Goal: Information Seeking & Learning: Learn about a topic

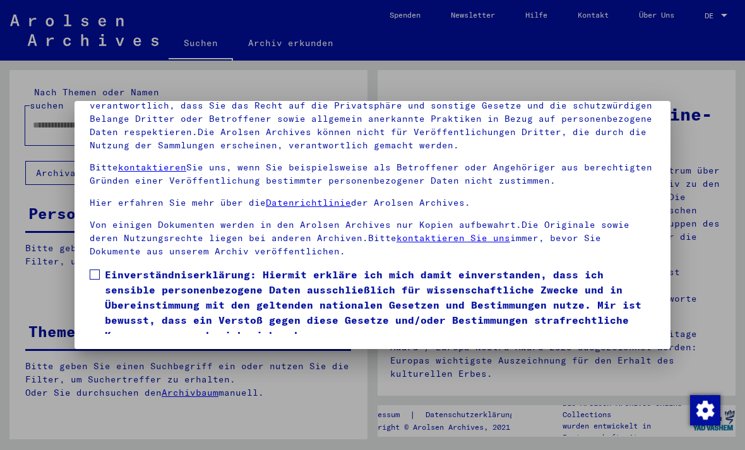
scroll to position [134, 0]
click at [98, 269] on span at bounding box center [95, 274] width 10 height 10
click at [112, 349] on button "Ich stimme zu" at bounding box center [137, 361] width 95 height 24
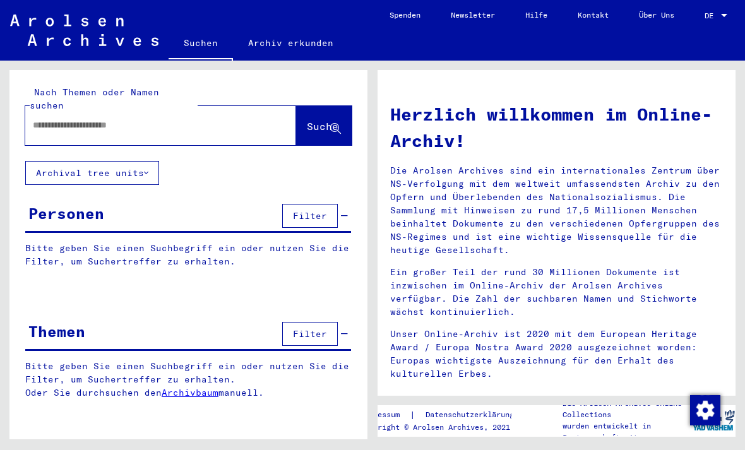
click at [60, 161] on button "Archival tree units" at bounding box center [92, 173] width 134 height 24
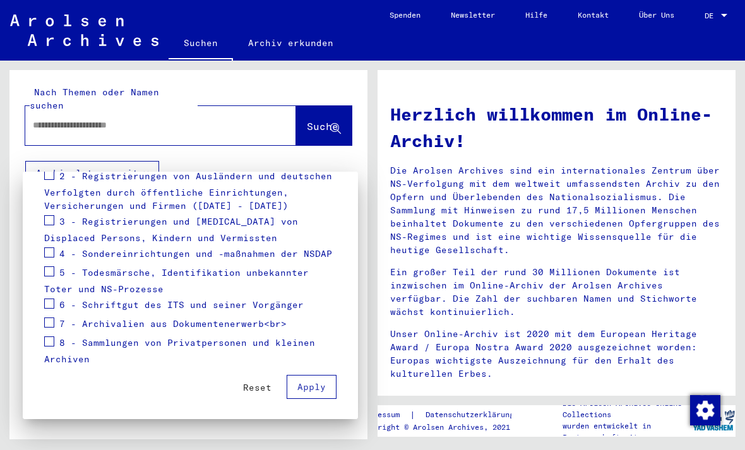
scroll to position [232, 0]
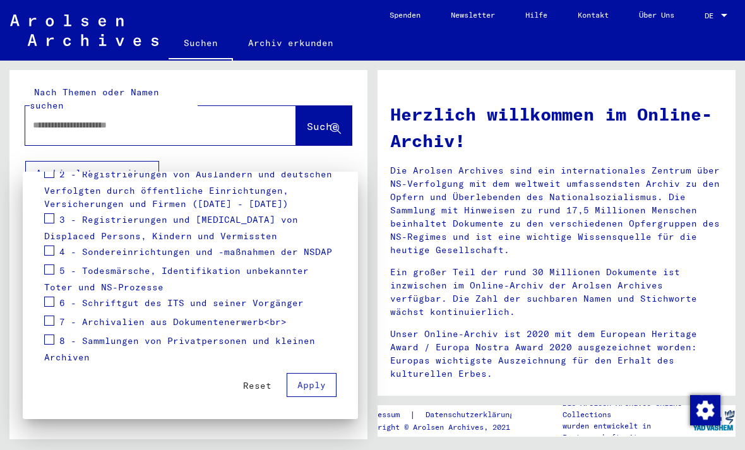
click at [437, 134] on div at bounding box center [372, 225] width 745 height 450
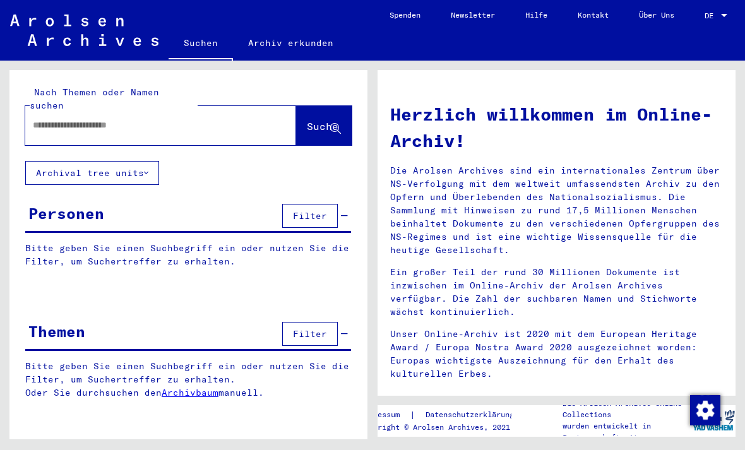
click at [55, 119] on input "text" at bounding box center [145, 125] width 225 height 13
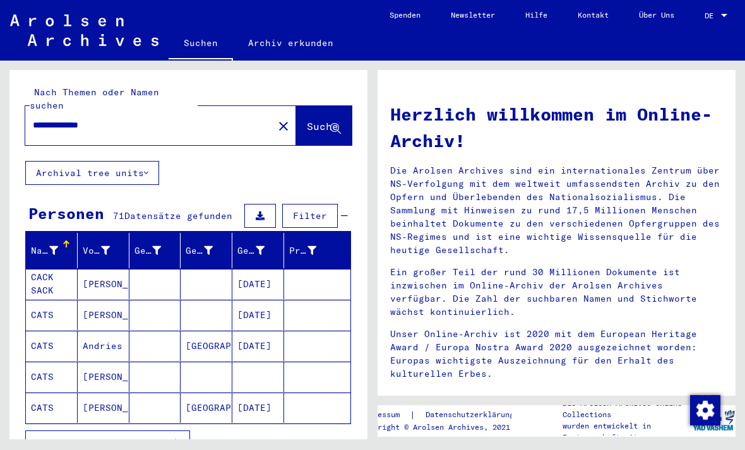
click at [140, 111] on div "**********" at bounding box center [141, 125] width 233 height 28
click at [121, 111] on div "**********" at bounding box center [141, 125] width 233 height 28
click at [118, 119] on input "**********" at bounding box center [145, 125] width 225 height 13
type input "*"
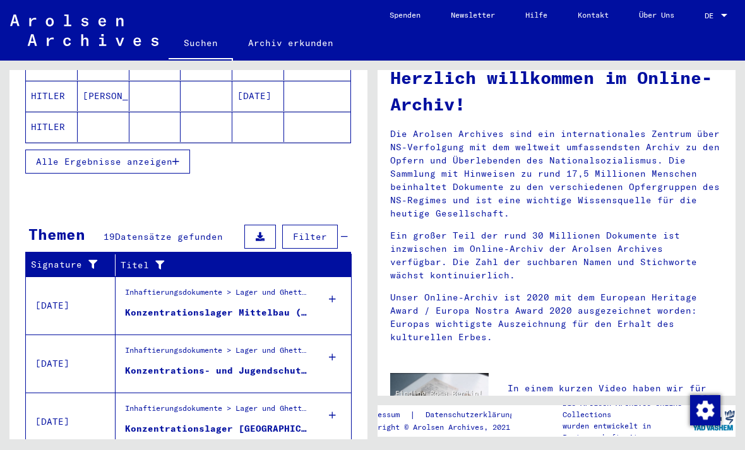
scroll to position [290, 0]
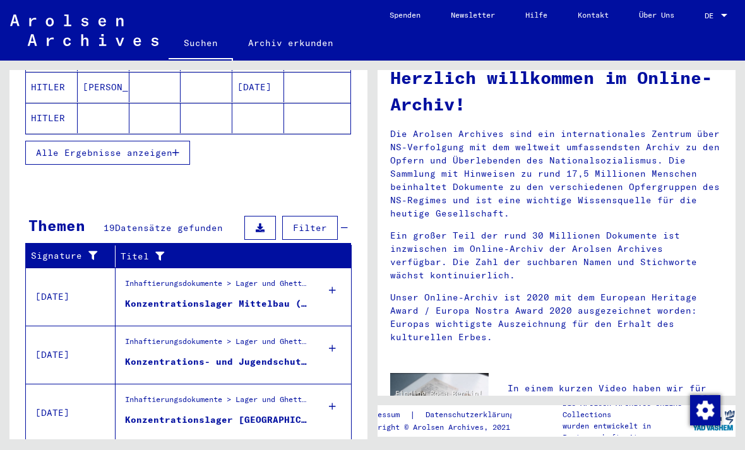
click at [150, 297] on div "Konzentrationslager Mittelbau ([GEOGRAPHIC_DATA])" at bounding box center [216, 303] width 182 height 13
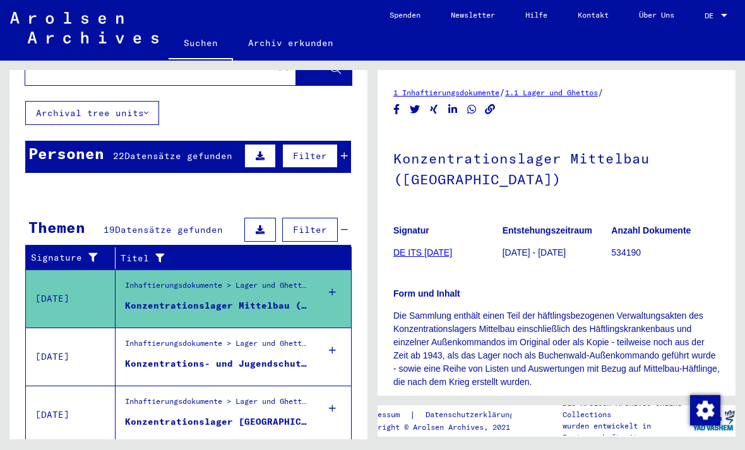
scroll to position [68, 0]
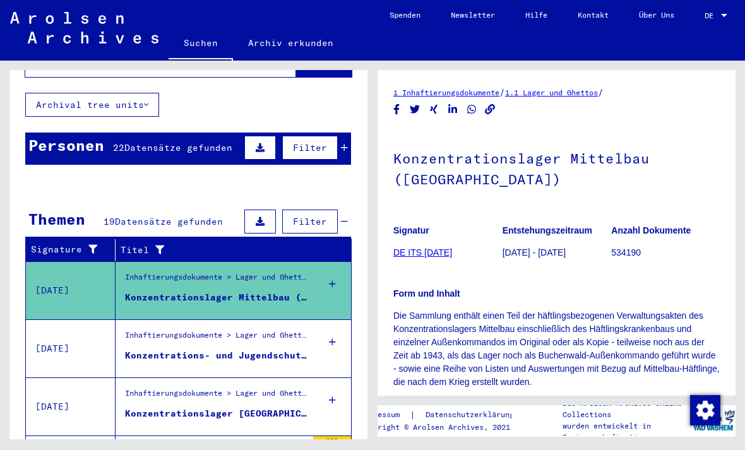
click at [152, 349] on div "Konzentrations- und Jugendschutzlager Moringen Concentration [GEOGRAPHIC_DATA]" at bounding box center [216, 369] width 182 height 40
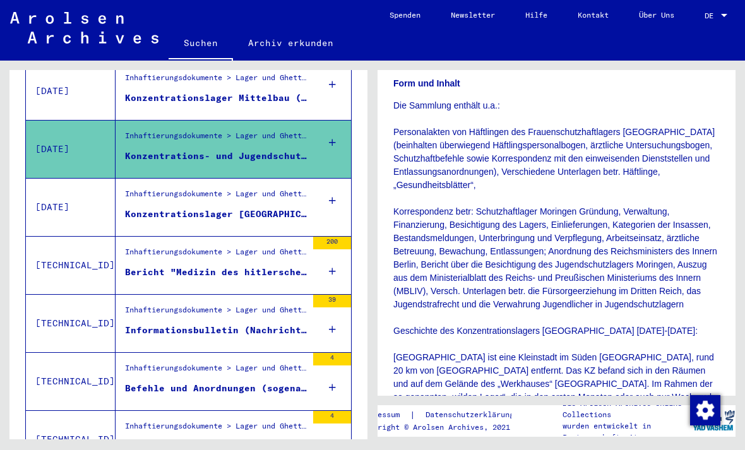
scroll to position [255, 0]
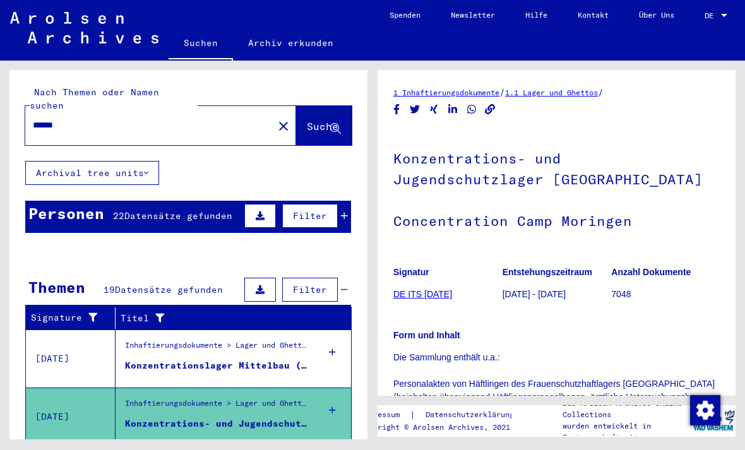
click at [136, 119] on input "******" at bounding box center [149, 125] width 233 height 13
type input "*"
type input "**********"
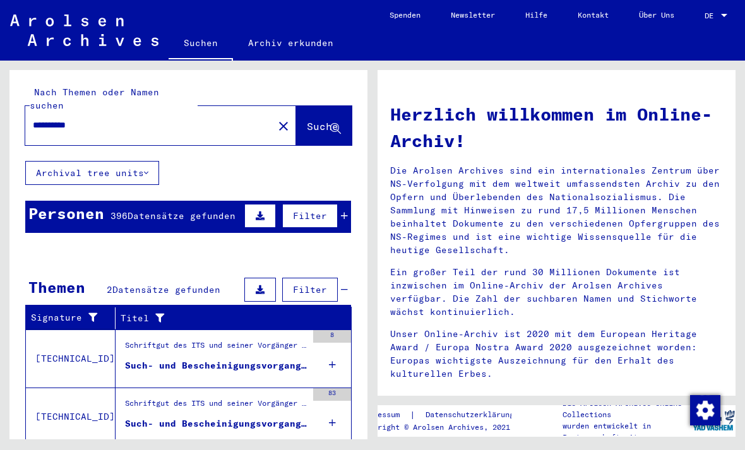
click at [174, 340] on div "Schriftgut des ITS und seiner Vorgänger > Bearbeitung von Anfragen > Fallbezoge…" at bounding box center [216, 349] width 182 height 18
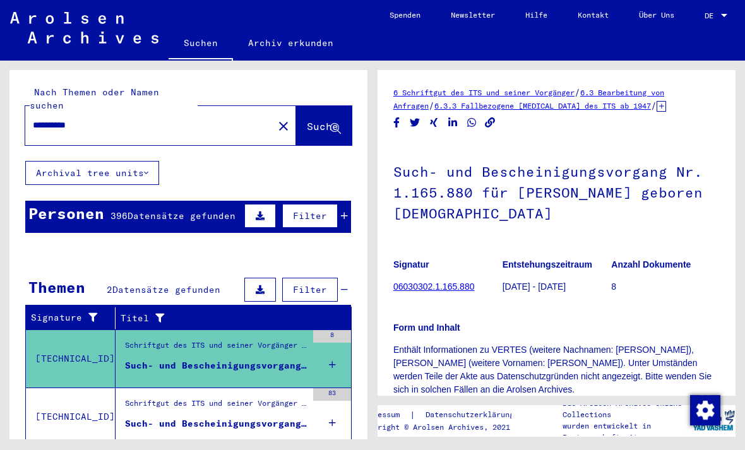
click at [151, 398] on div "Schriftgut des ITS und seiner Vorgänger > Bearbeitung von Anfragen > Fallbezoge…" at bounding box center [216, 407] width 182 height 18
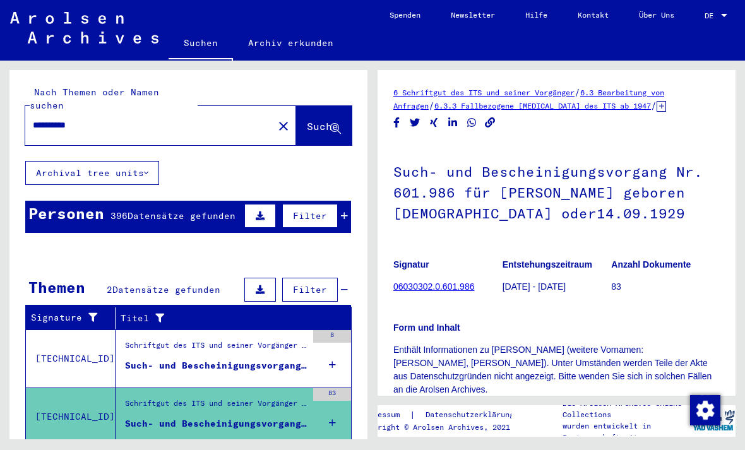
click at [276, 119] on mat-icon "close" at bounding box center [283, 126] width 15 height 15
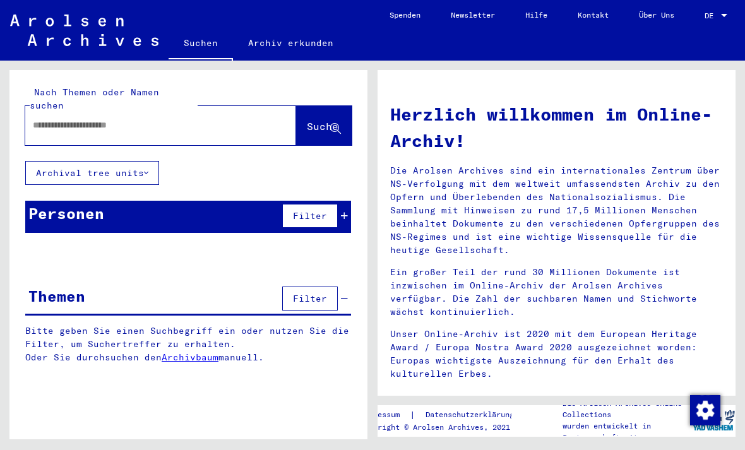
click at [56, 119] on input "text" at bounding box center [145, 125] width 225 height 13
type input "**********"
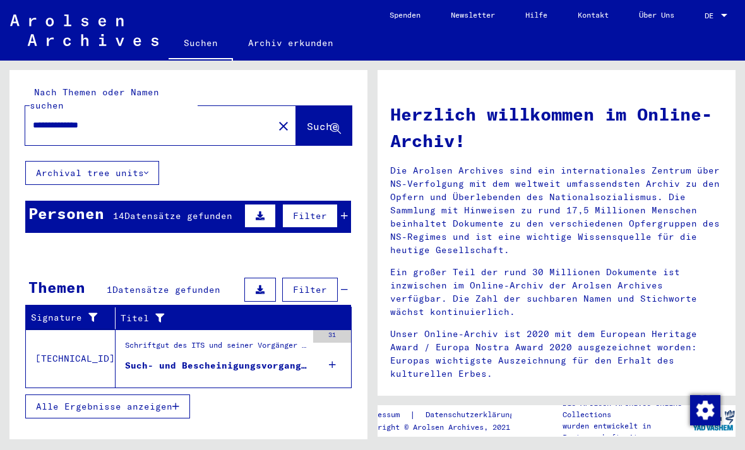
click at [180, 359] on div "Such- und Bescheinigungsvorgang Nr. 737.148 für [PERSON_NAME] geboren [DEMOGRAP…" at bounding box center [216, 365] width 182 height 13
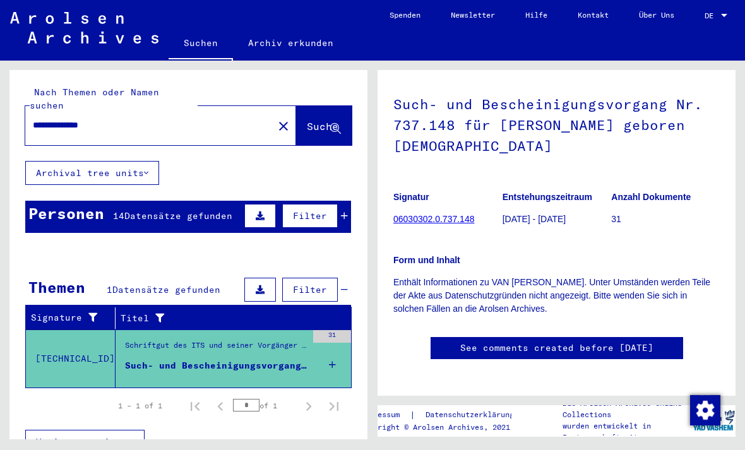
click at [589, 341] on link "See comments created before [DATE]" at bounding box center [556, 347] width 193 height 13
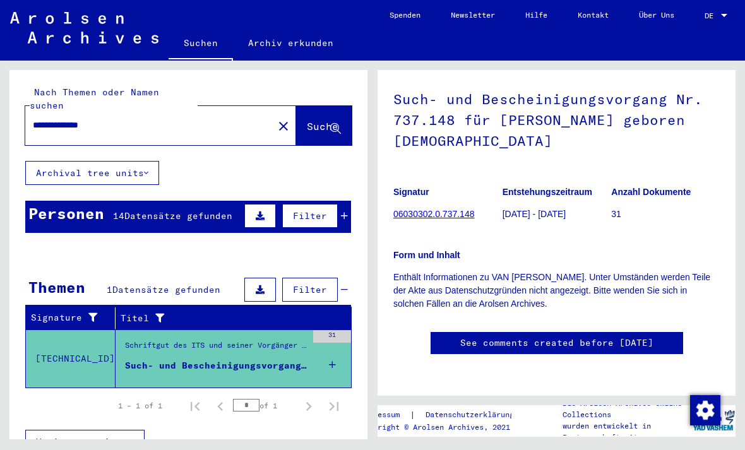
click at [276, 119] on mat-icon "close" at bounding box center [283, 126] width 15 height 15
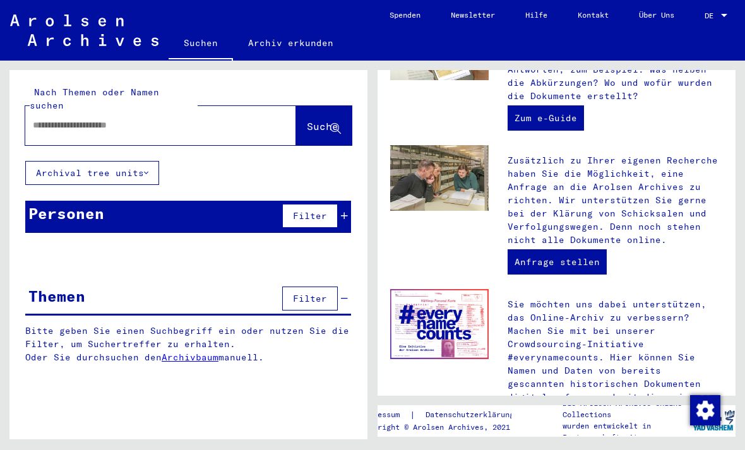
click at [319, 210] on span "Filter" at bounding box center [310, 215] width 34 height 11
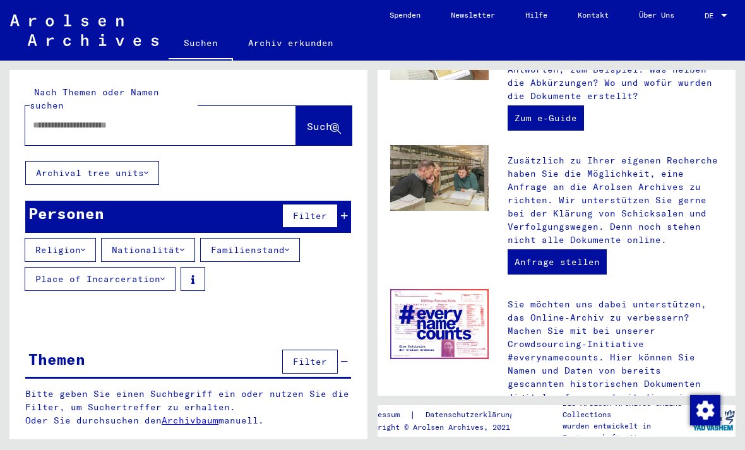
click at [90, 238] on button "Religion" at bounding box center [60, 250] width 71 height 24
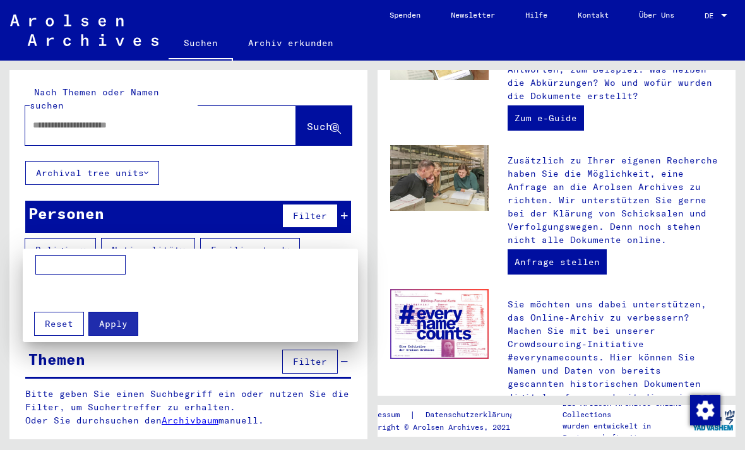
click at [129, 228] on div at bounding box center [372, 225] width 745 height 450
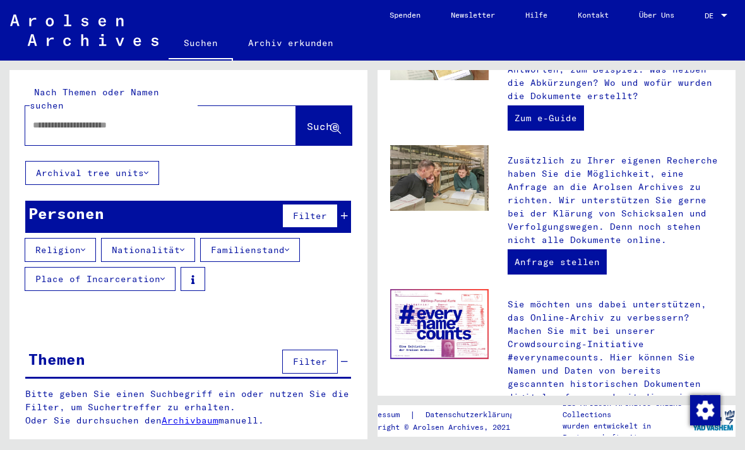
click at [194, 238] on button "Nationalität" at bounding box center [148, 250] width 94 height 24
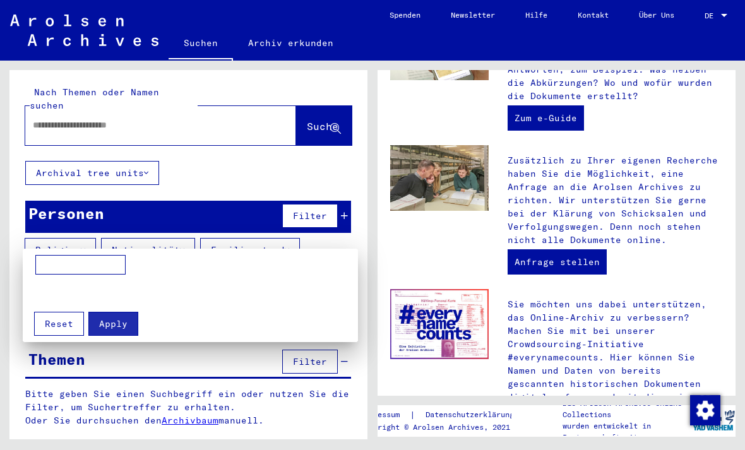
click at [300, 236] on div at bounding box center [372, 225] width 745 height 450
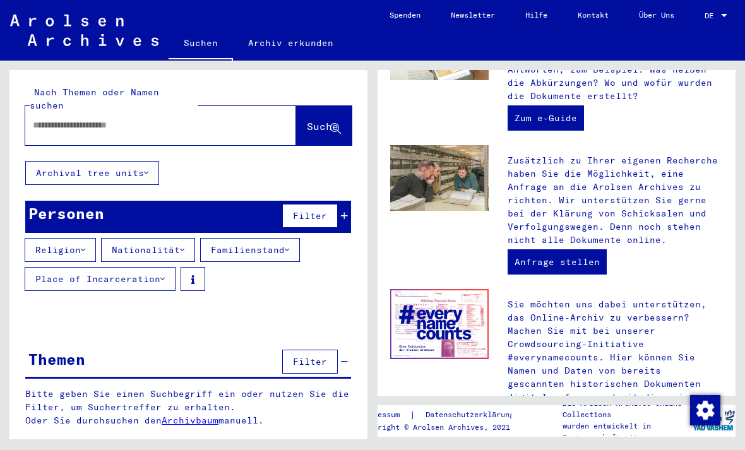
click at [293, 240] on button "Familienstand" at bounding box center [250, 250] width 100 height 24
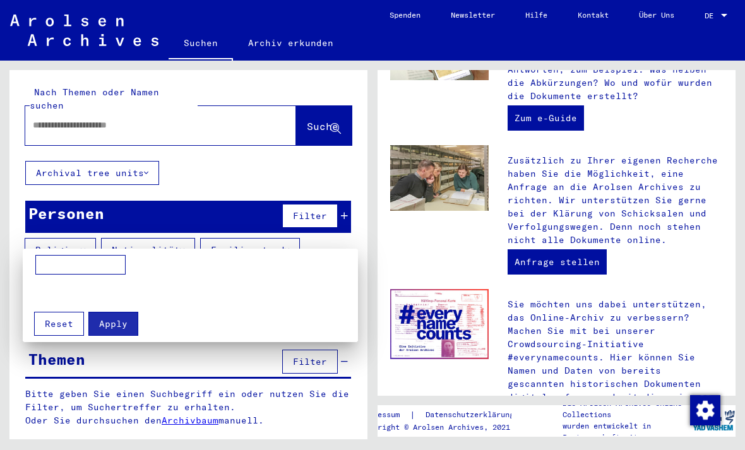
click at [89, 268] on input at bounding box center [80, 265] width 90 height 20
type input "******"
click at [110, 320] on span "Apply" at bounding box center [113, 323] width 28 height 11
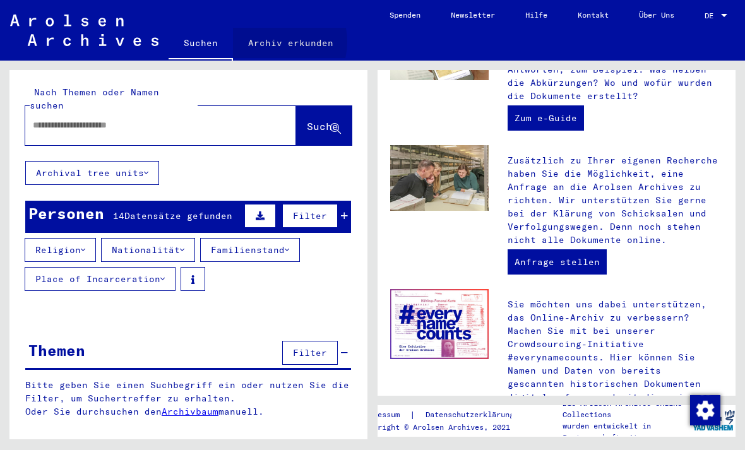
click at [273, 42] on link "Archiv erkunden" at bounding box center [290, 43] width 115 height 30
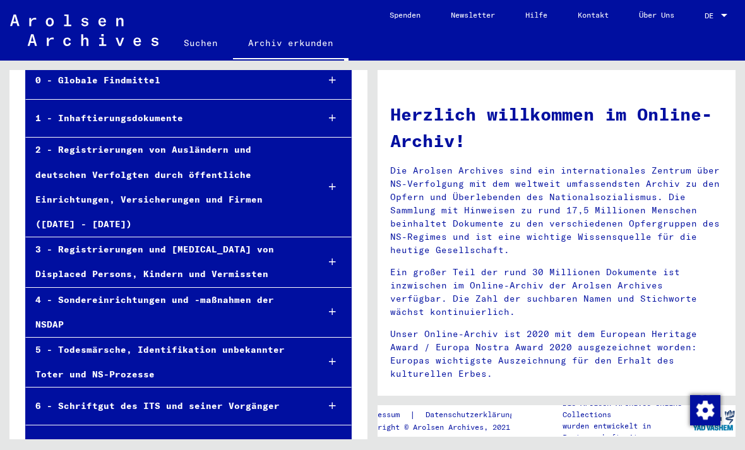
scroll to position [102, 0]
click at [292, 288] on div "4 - Sondereinrichtungen und -maßnahmen der NSDAP" at bounding box center [166, 312] width 281 height 49
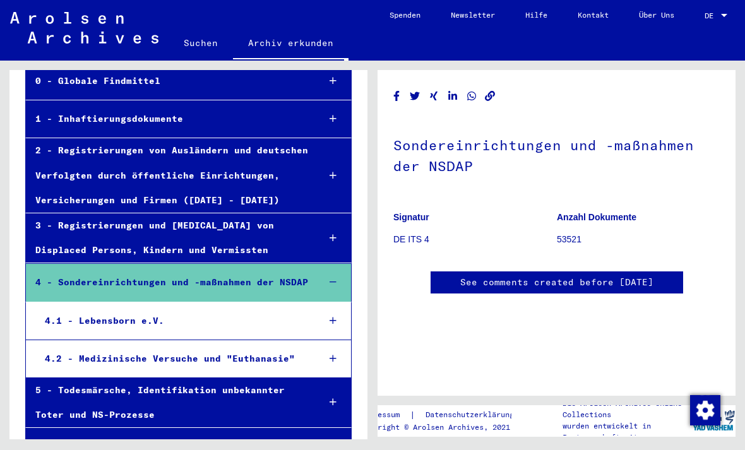
scroll to position [20, 0]
click at [196, 322] on div "4.1 - Lebensborn e.V." at bounding box center [171, 321] width 273 height 25
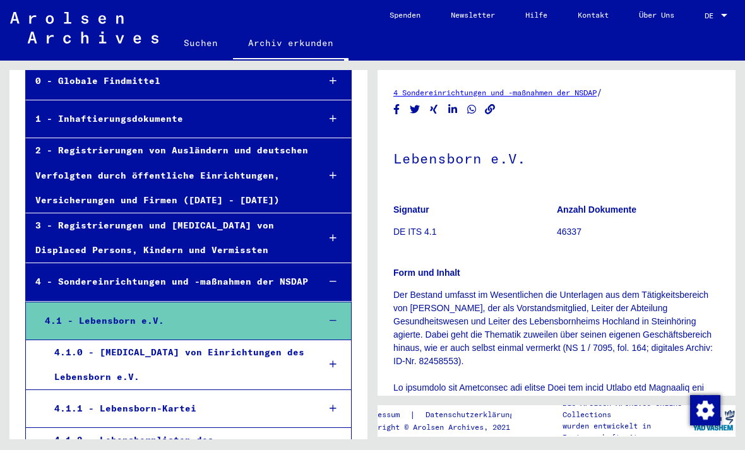
click at [228, 353] on div "4.1.0 - [MEDICAL_DATA] von Einrichtungen des Lebensborn e.V." at bounding box center [177, 364] width 264 height 49
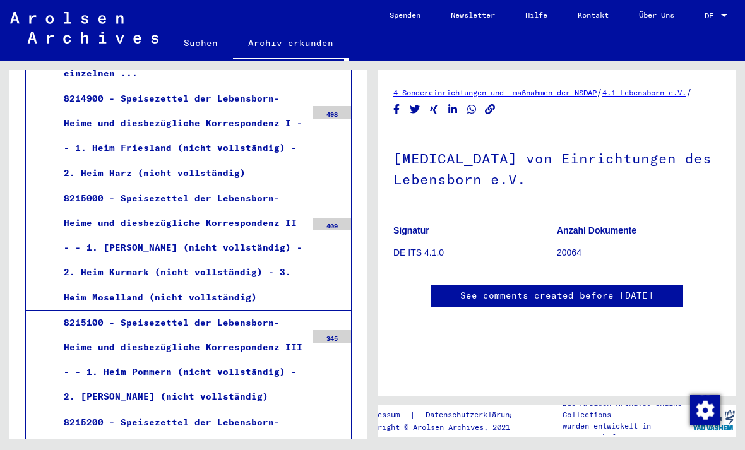
scroll to position [7053, 0]
